Goal: Task Accomplishment & Management: Manage account settings

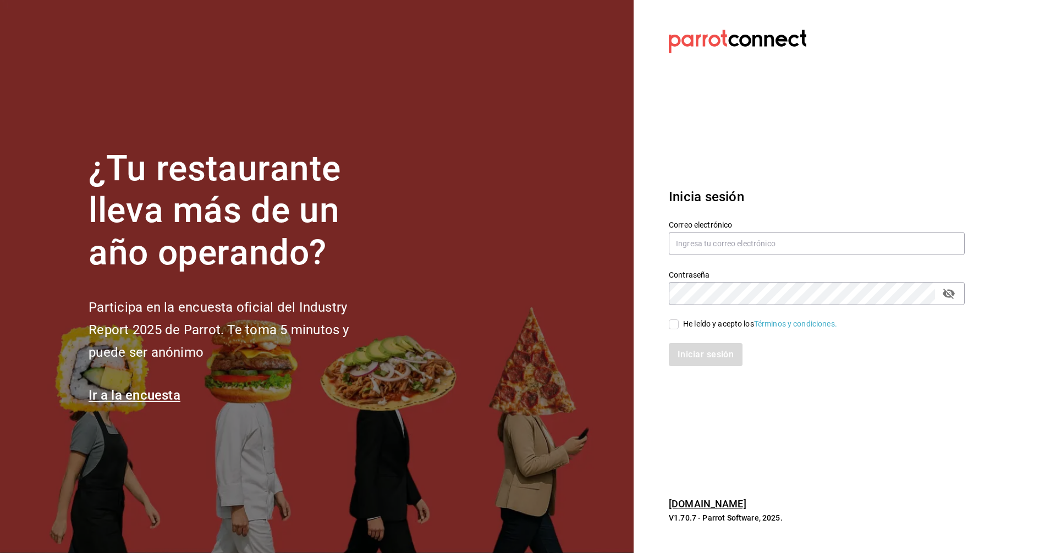
click at [794, 151] on section "Datos incorrectos. Verifica que tu Correo o Contraseña estén bien escritos. Ini…" at bounding box center [813, 276] width 358 height 553
click at [719, 246] on input "text" at bounding box center [817, 243] width 296 height 23
type input "corcas7916@gmail.com"
click at [678, 323] on input "He leído y acepto los Términos y condiciones." at bounding box center [674, 325] width 10 height 10
checkbox input "true"
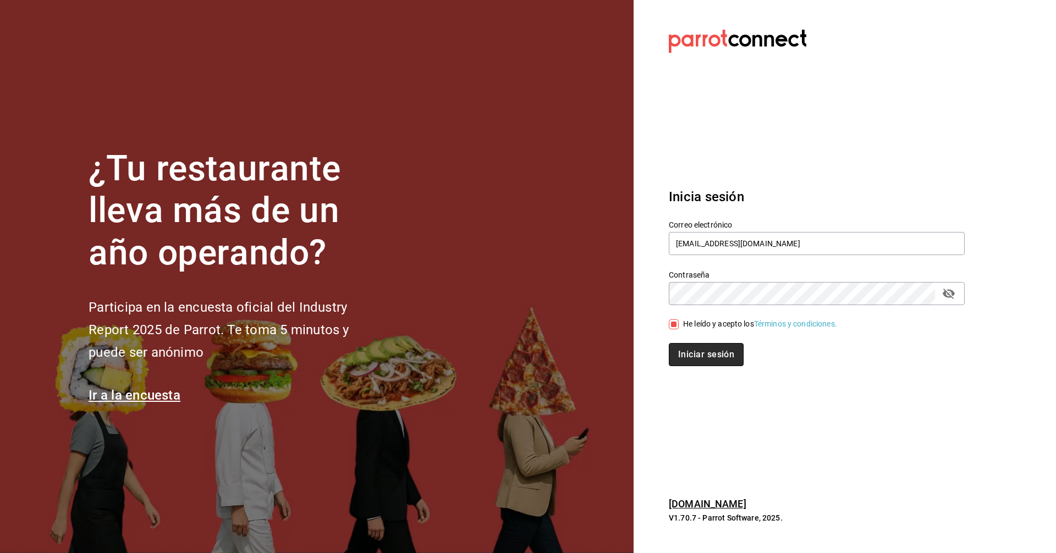
click at [689, 351] on button "Iniciar sesión" at bounding box center [706, 354] width 75 height 23
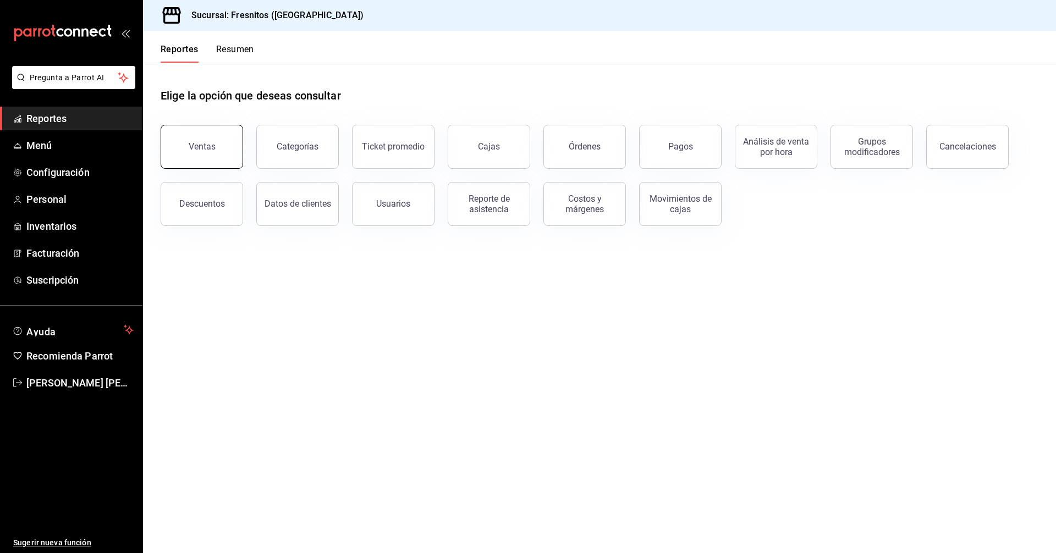
click at [212, 147] on div "Ventas" at bounding box center [202, 146] width 27 height 10
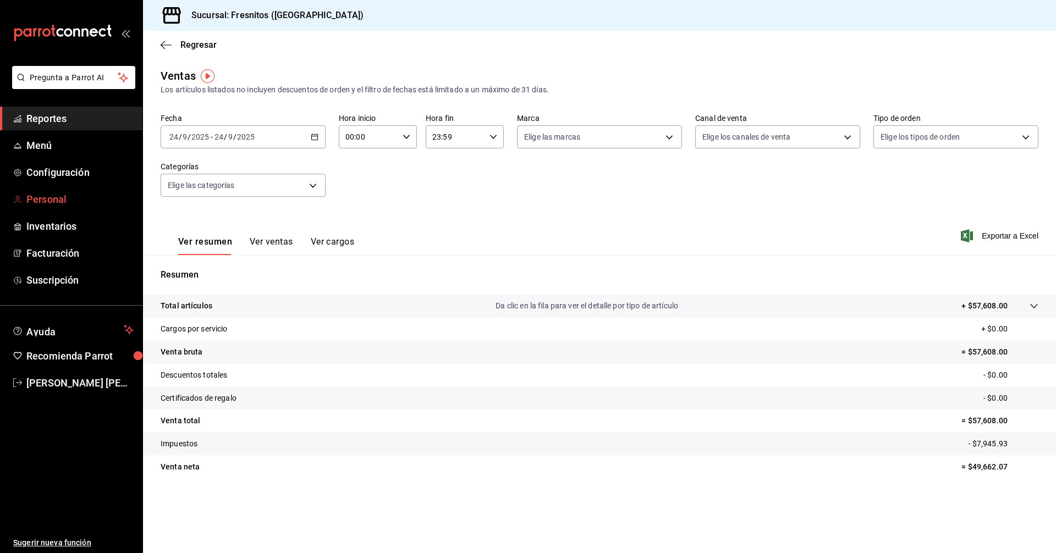
click at [56, 200] on span "Personal" at bounding box center [79, 199] width 107 height 15
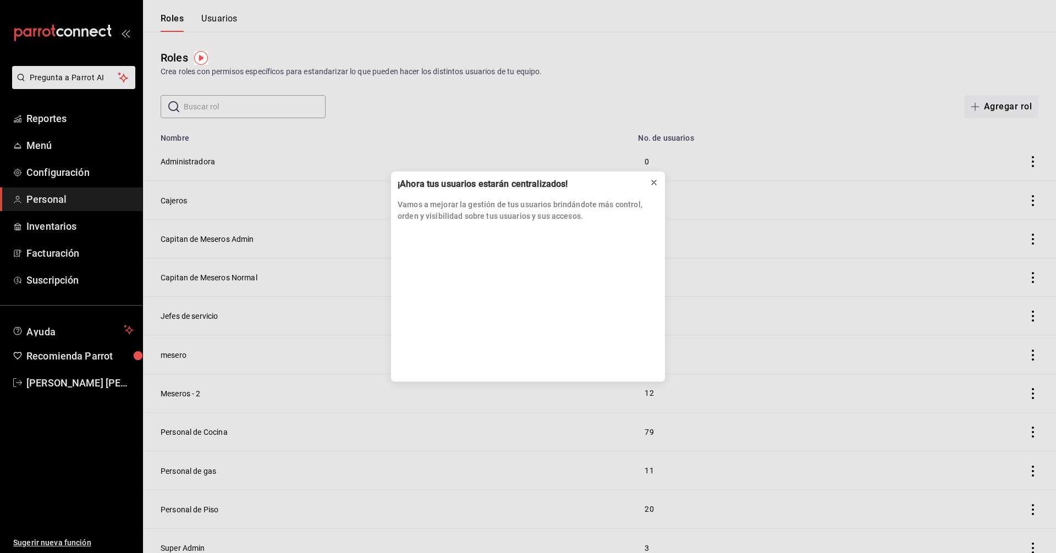
drag, startPoint x: 654, startPoint y: 183, endPoint x: 623, endPoint y: 177, distance: 31.4
click at [653, 183] on icon at bounding box center [654, 182] width 4 height 4
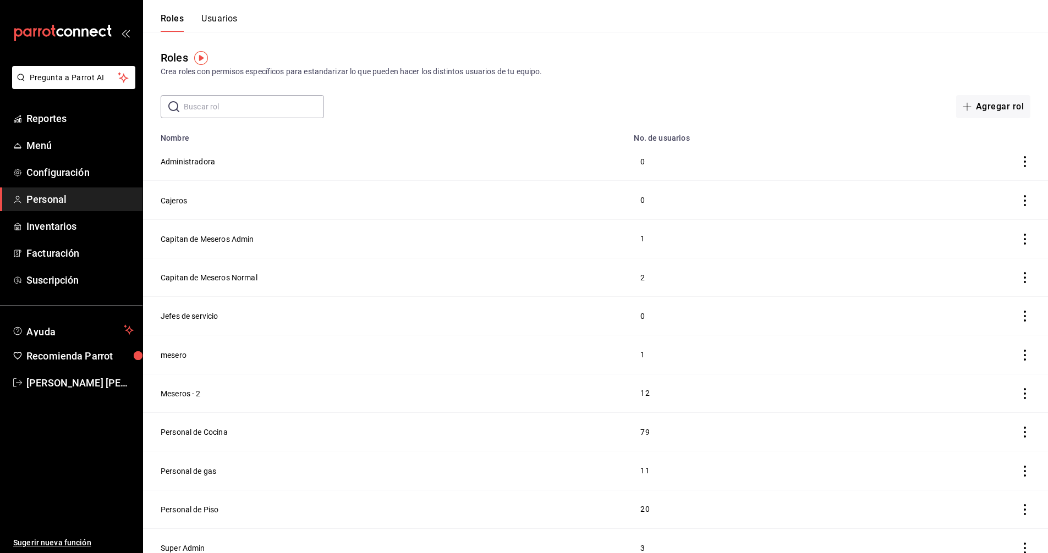
click at [219, 19] on button "Usuarios" at bounding box center [219, 22] width 36 height 19
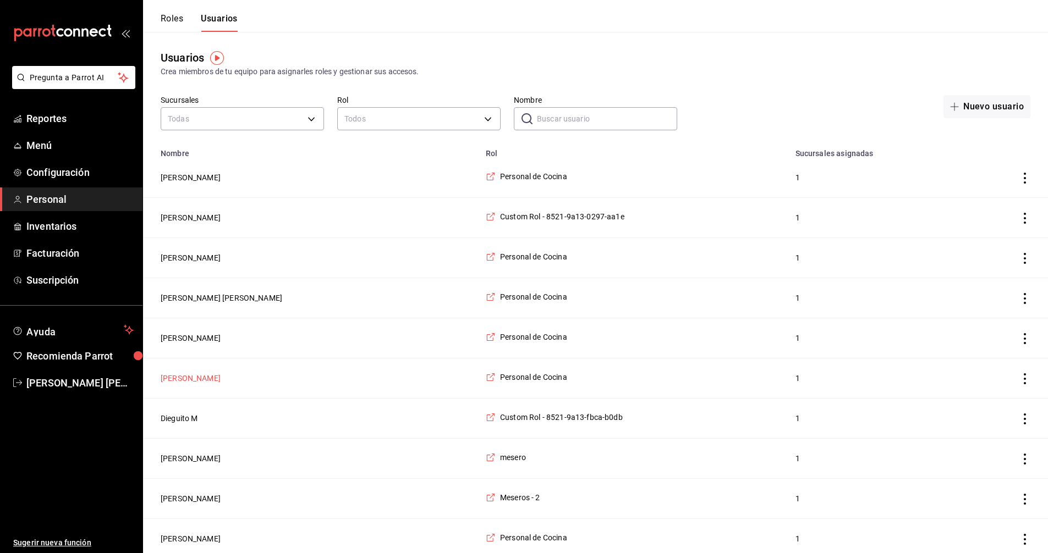
click at [173, 382] on button "[PERSON_NAME]" at bounding box center [191, 378] width 60 height 11
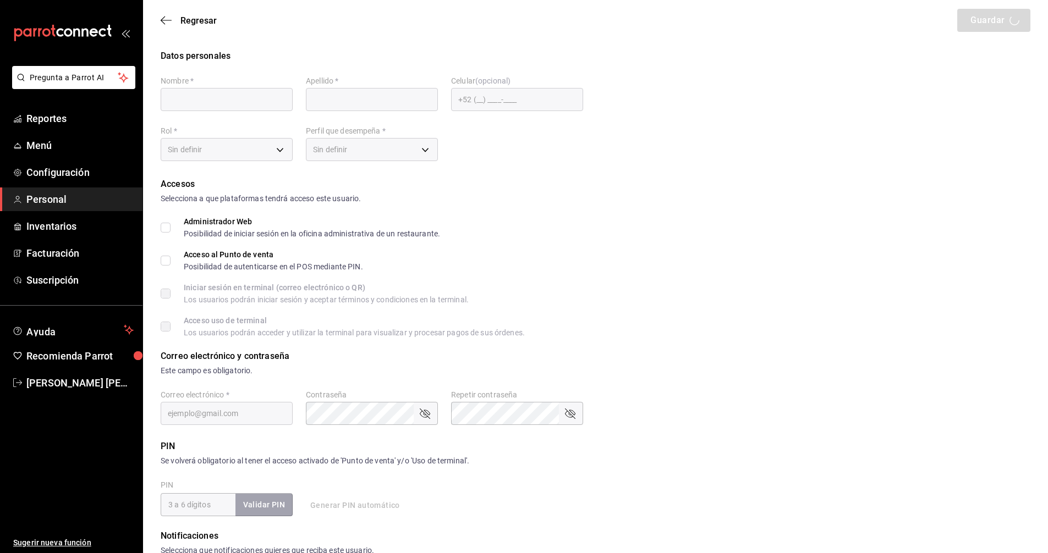
type input "Emir"
type input "[PERSON_NAME]"
type input "[EMAIL_ADDRESS][DOMAIN_NAME]"
type input "97cc0063-941b-4673-849f-347ae2b3dd98"
type input "KITCHEN"
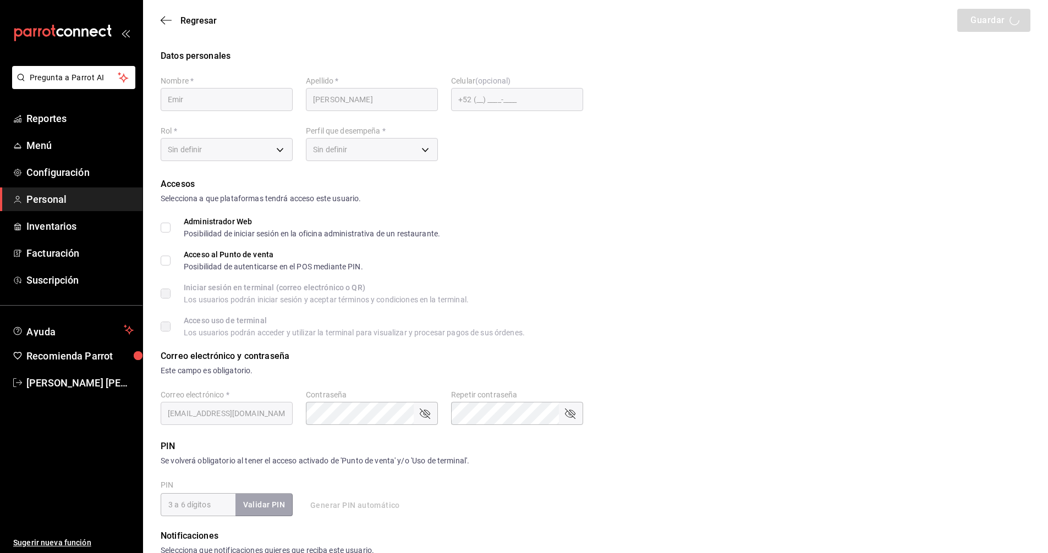
checkbox input "true"
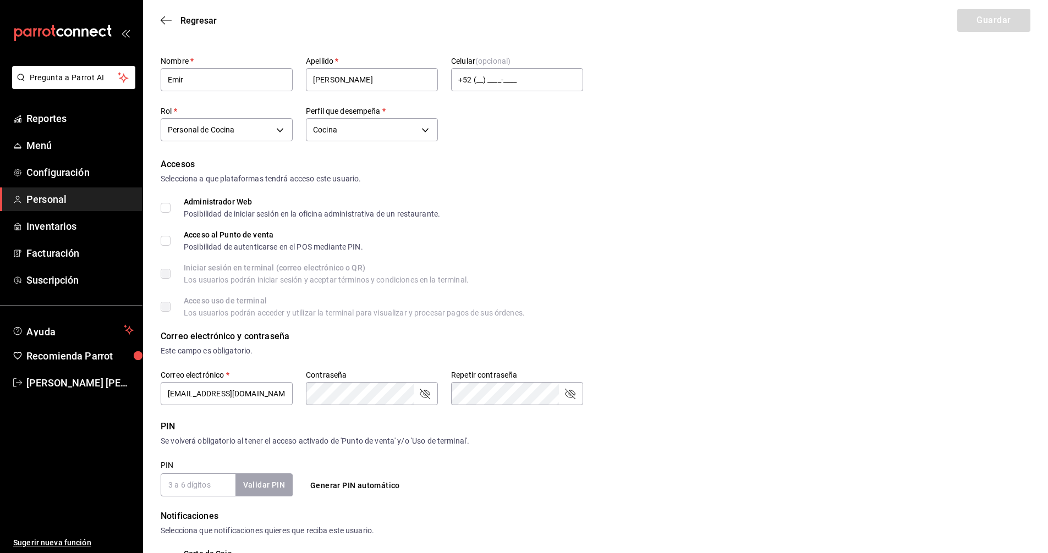
scroll to position [55, 0]
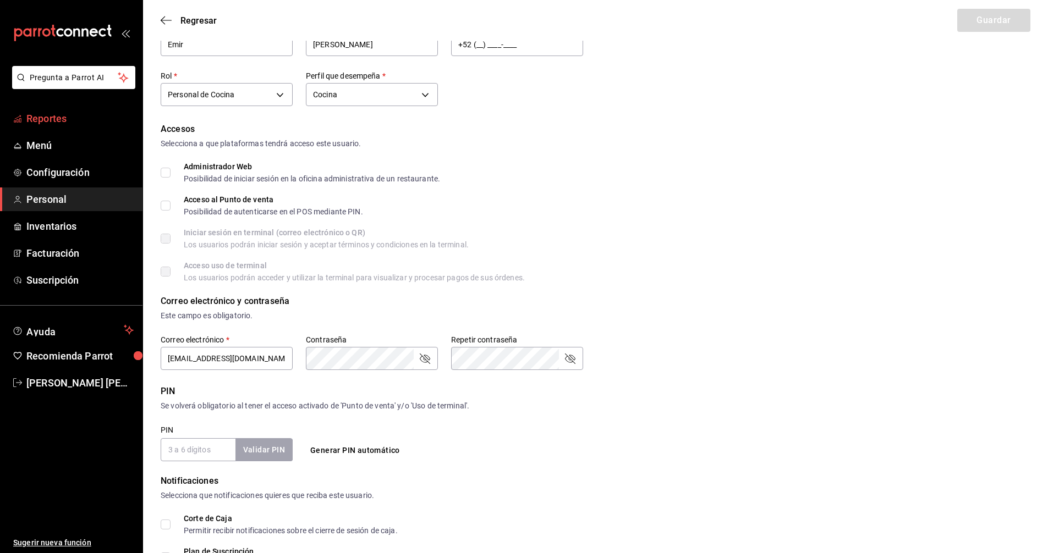
click at [56, 122] on span "Reportes" at bounding box center [79, 118] width 107 height 15
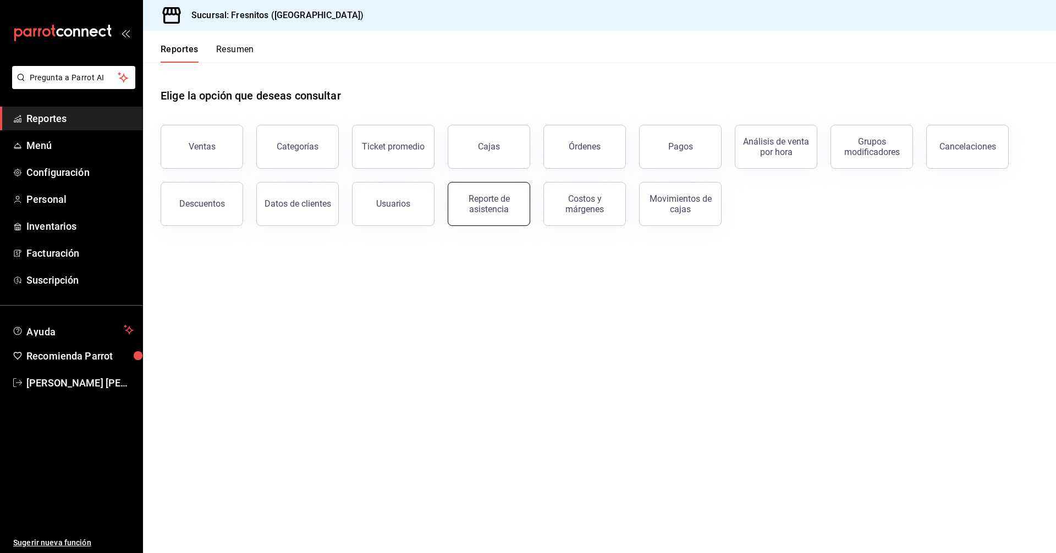
click at [490, 204] on div "Reporte de asistencia" at bounding box center [489, 204] width 68 height 21
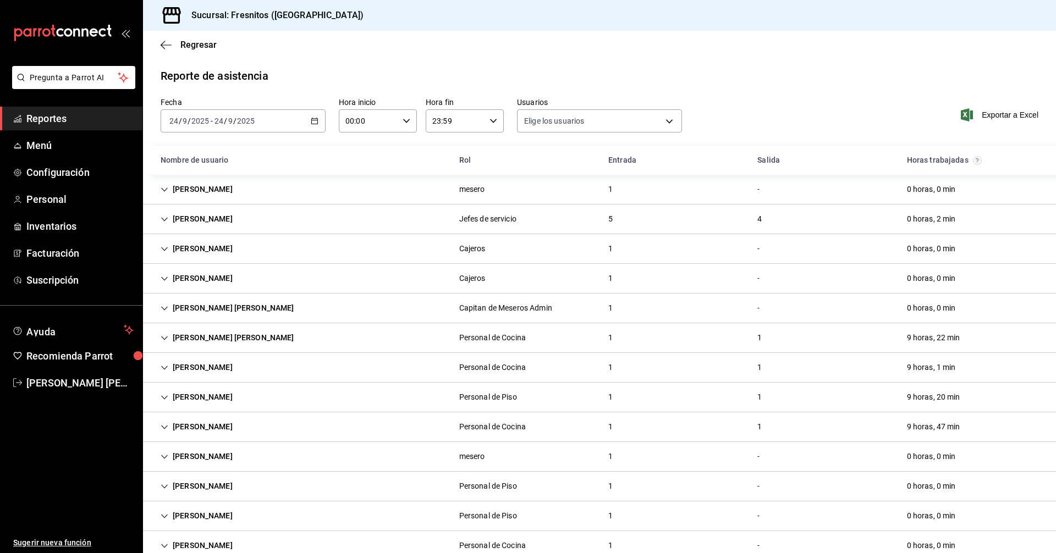
type input "abd8f7ad-022e-4708-9c73-6478ce942983,f5b0584e-410d-4ce4-92c0-fee07d9fc9b8,d35ff…"
click at [314, 120] on icon "button" at bounding box center [315, 121] width 8 height 8
click at [191, 179] on span "Ayer" at bounding box center [212, 179] width 85 height 12
